Goal: Task Accomplishment & Management: Complete application form

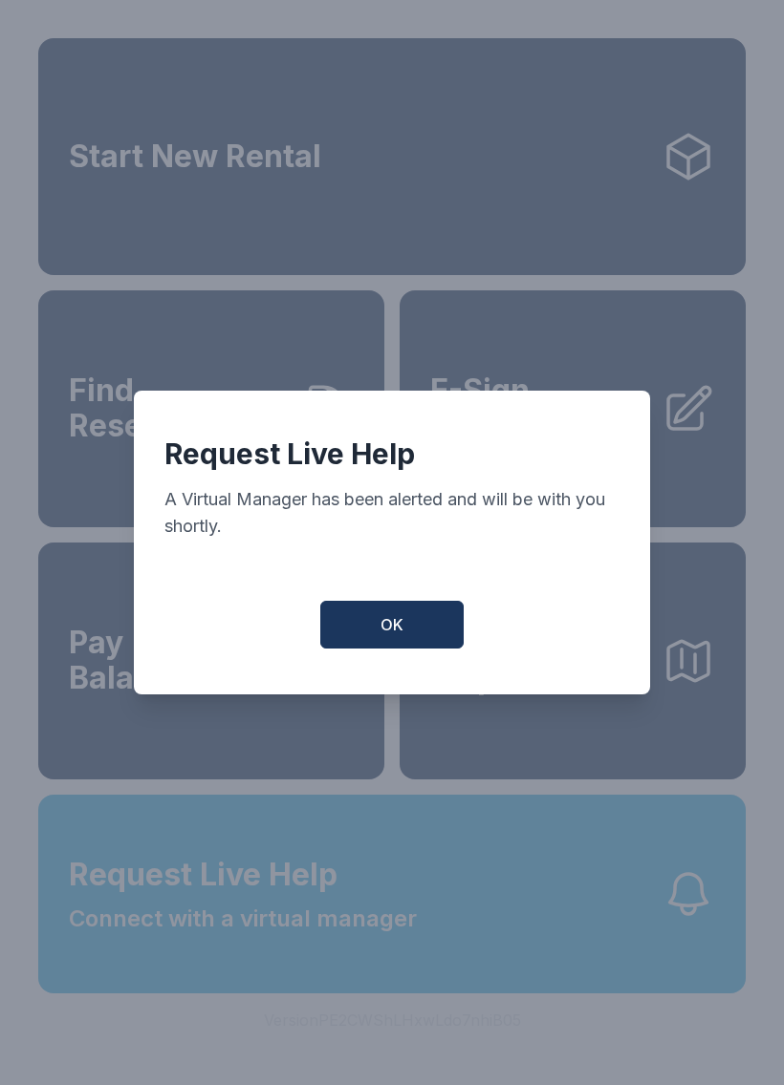
click at [538, 565] on div "Request Live Help A Virtual Manager has been alerted and will be with you short…" at bounding box center [391, 504] width 455 height 134
click at [560, 452] on div "Request Live Help" at bounding box center [391, 454] width 455 height 34
click at [404, 634] on button "OK" at bounding box center [391, 625] width 143 height 48
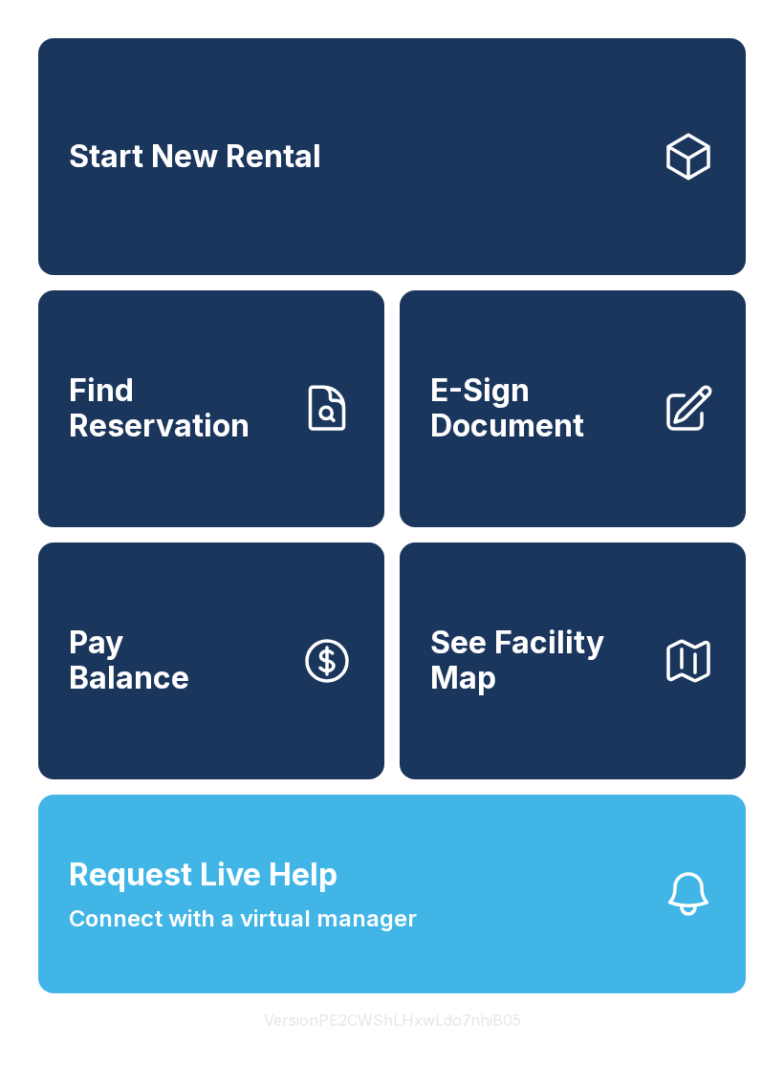
click at [397, 1047] on button "Version PE2CWShLHxwLdo7nhiB05" at bounding box center [392, 1021] width 288 height 54
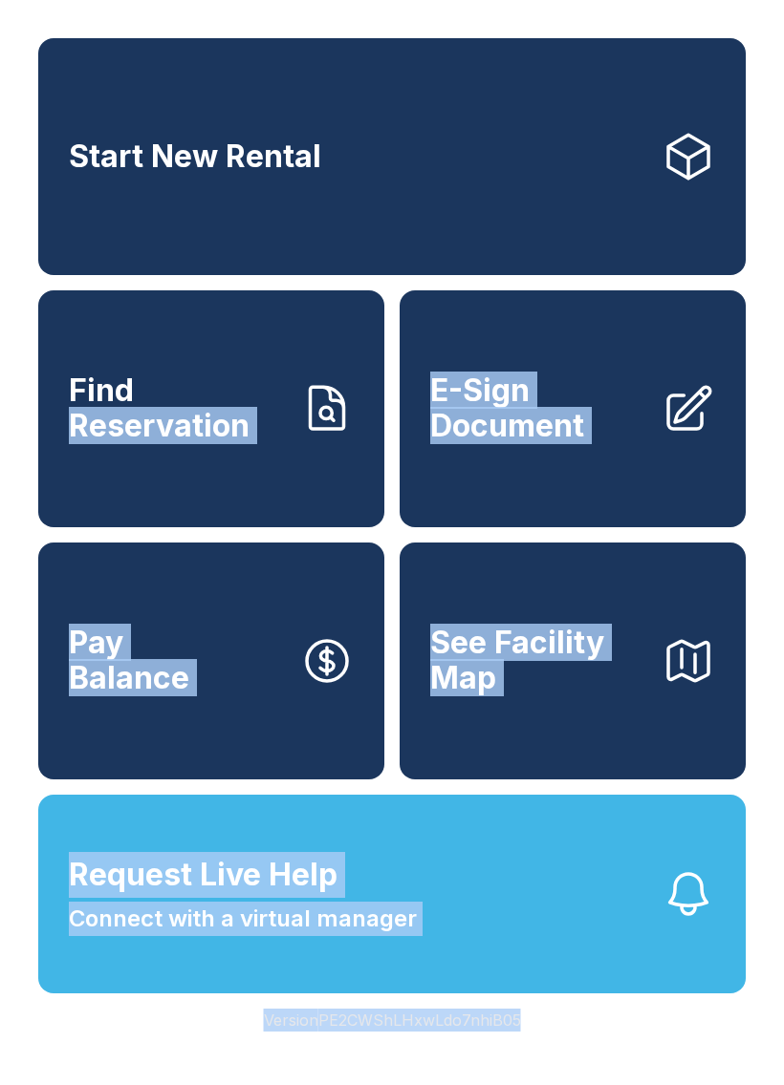
click at [584, 361] on link "E-Sign Document" at bounding box center [572, 408] width 346 height 237
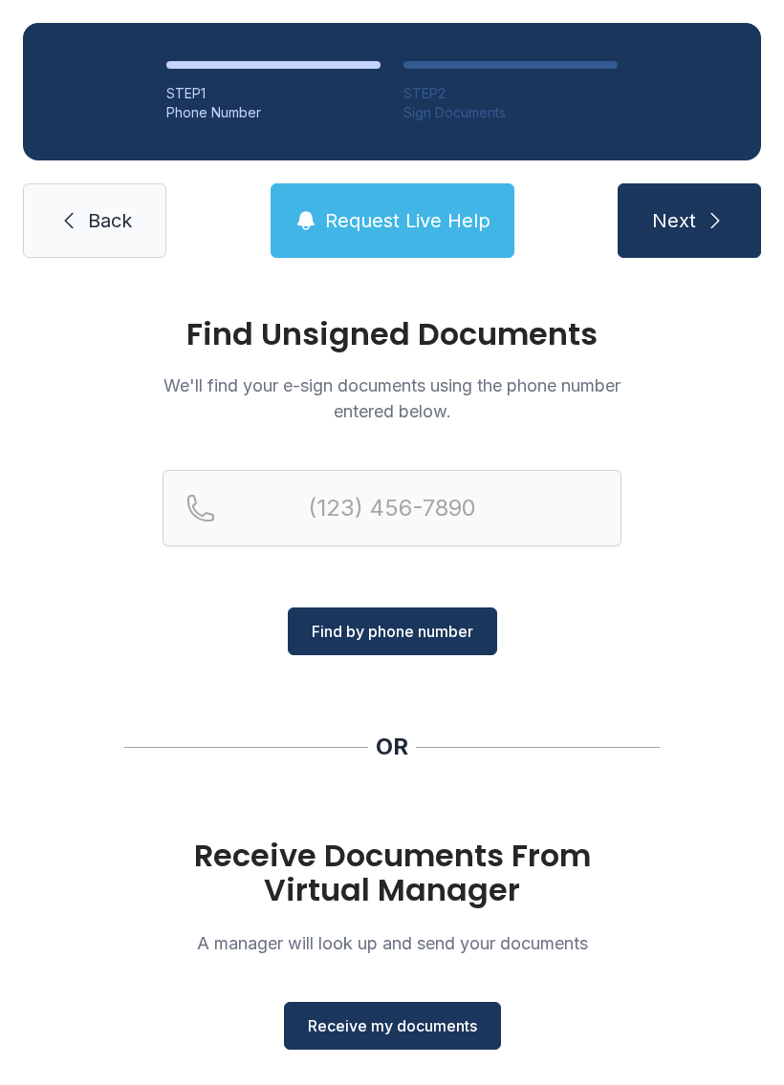
click at [410, 1025] on span "Receive my documents" at bounding box center [392, 1026] width 169 height 23
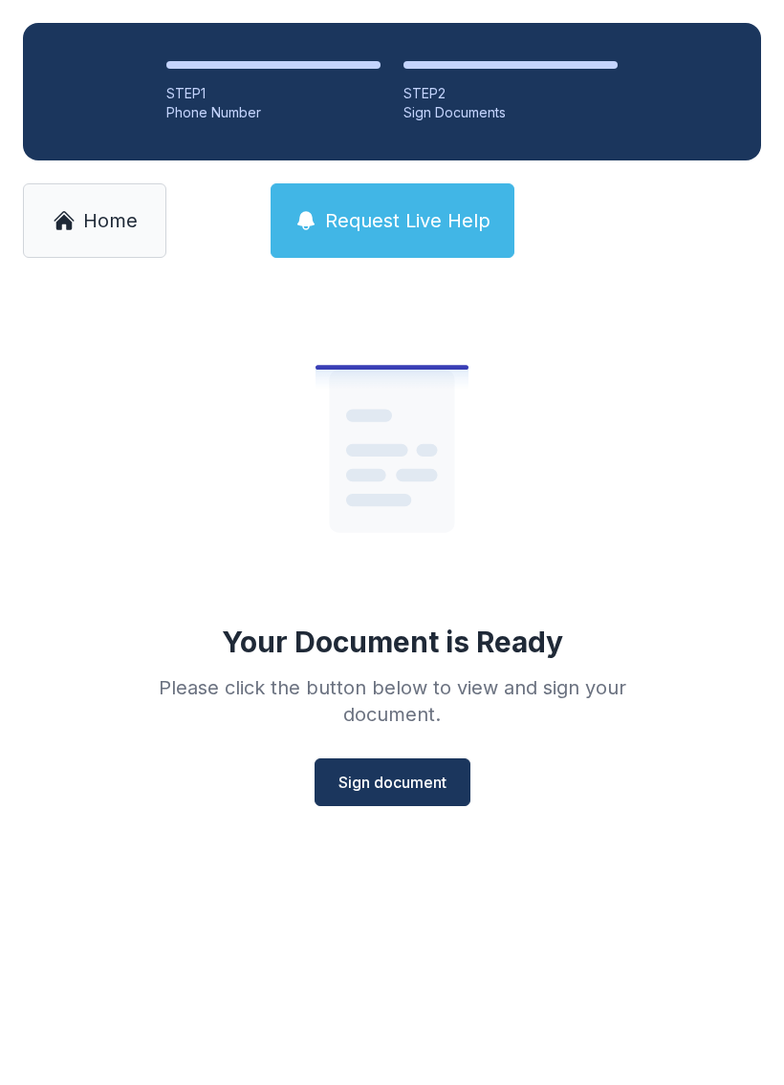
click at [394, 780] on span "Sign document" at bounding box center [392, 782] width 108 height 23
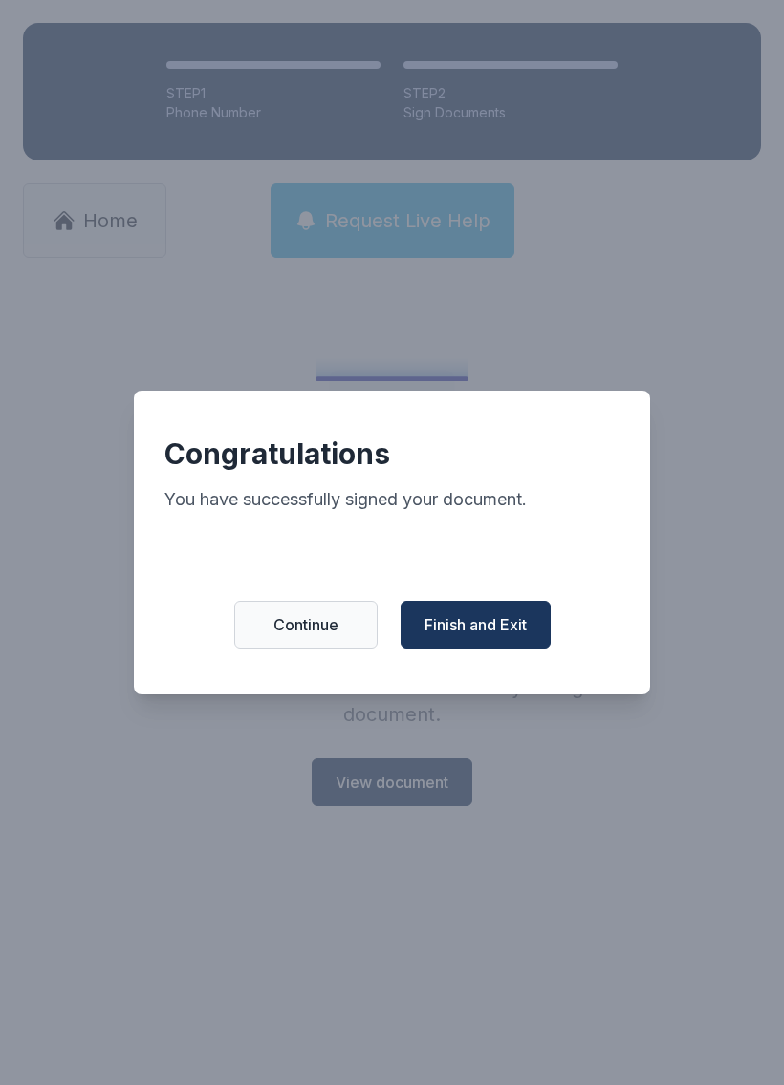
click at [505, 627] on span "Finish and Exit" at bounding box center [475, 624] width 102 height 23
